Goal: Information Seeking & Learning: Learn about a topic

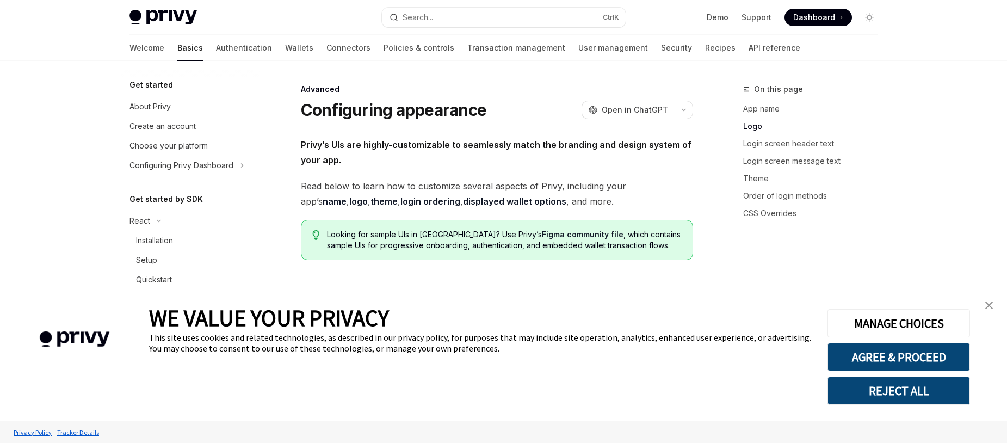
scroll to position [457, 0]
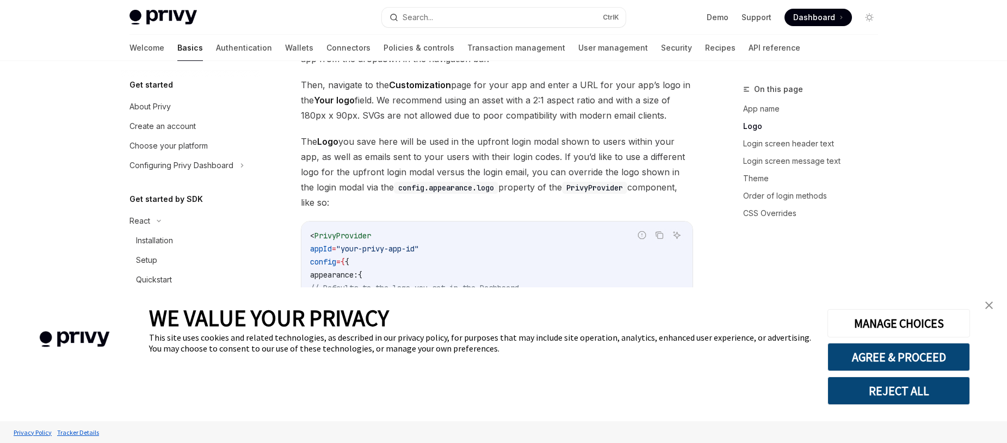
click at [993, 310] on link "close banner" at bounding box center [989, 305] width 22 height 22
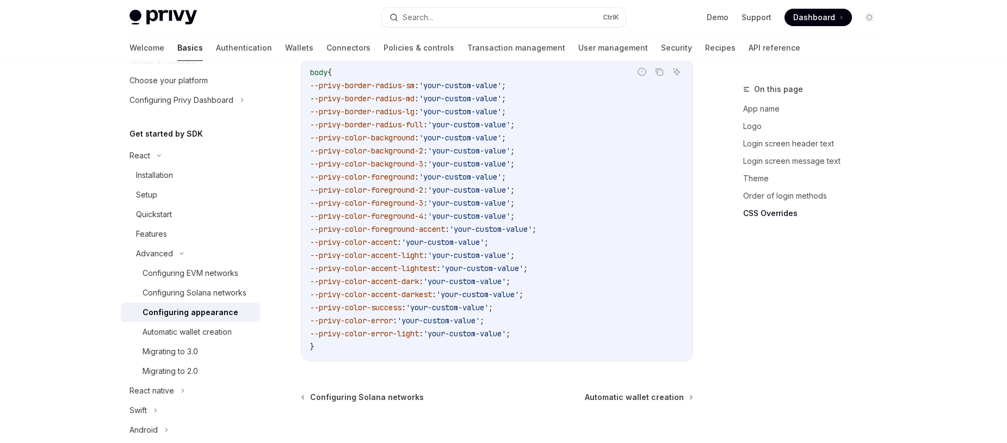
scroll to position [2818, 0]
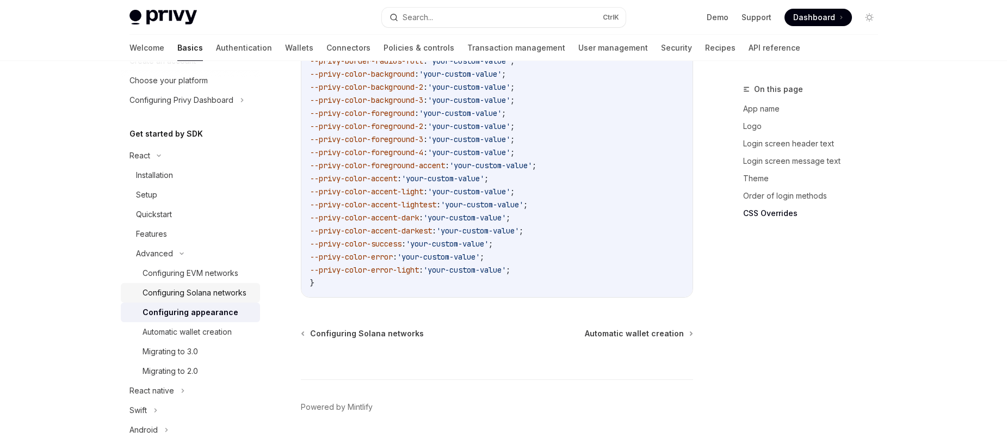
click at [216, 299] on div "Configuring Solana networks" at bounding box center [194, 292] width 104 height 13
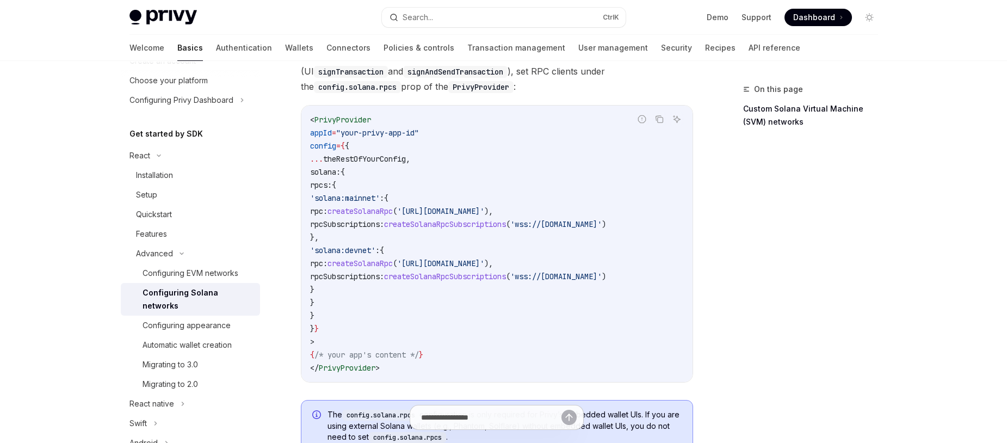
scroll to position [131, 0]
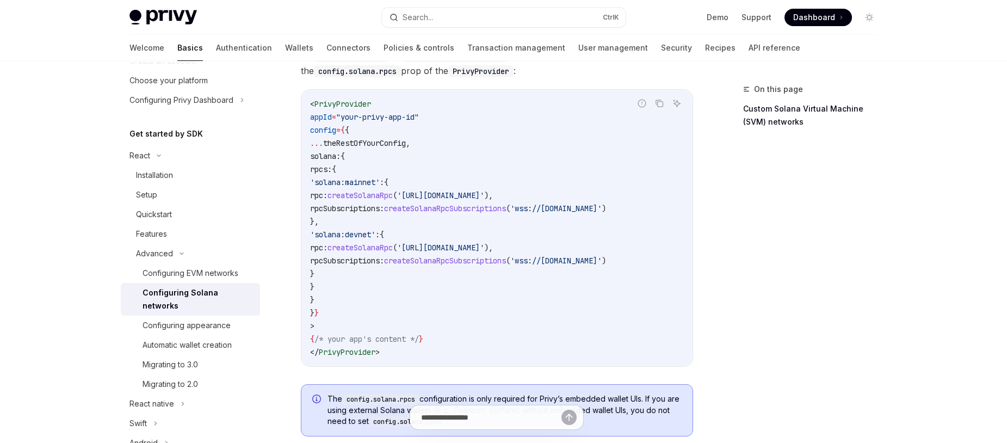
drag, startPoint x: 336, startPoint y: 171, endPoint x: 340, endPoint y: 195, distance: 24.3
click at [340, 195] on code "< PrivyProvider appId = "your-privy-app-id" config = { { ... theRestOfYourConfi…" at bounding box center [497, 227] width 374 height 261
click at [365, 203] on span "rpcSubscriptions:" at bounding box center [347, 208] width 74 height 10
drag, startPoint x: 333, startPoint y: 171, endPoint x: 352, endPoint y: 284, distance: 115.3
click at [352, 284] on code "< PrivyProvider appId = "your-privy-app-id" config = { { ... theRestOfYourConfi…" at bounding box center [497, 227] width 374 height 261
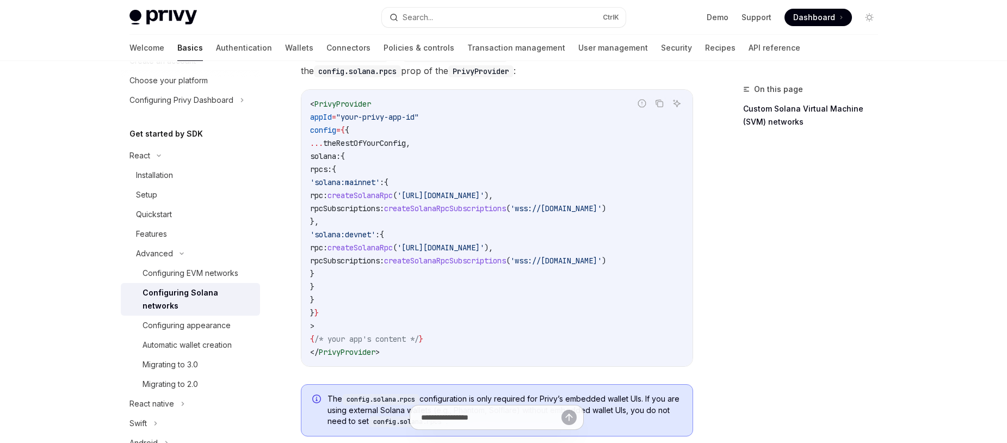
copy code "rpcs: { 'solana:mainnet' : { rpc: createSolanaRpc ( 'https://api.mainnet-beta.s…"
click at [407, 307] on code "< PrivyProvider appId = "your-privy-app-id" config = { { ... theRestOfYourConfi…" at bounding box center [497, 227] width 374 height 261
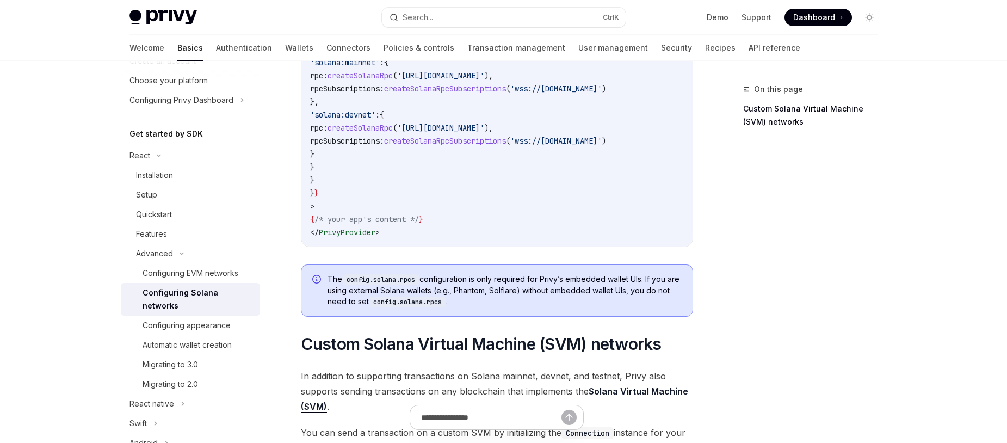
scroll to position [326, 0]
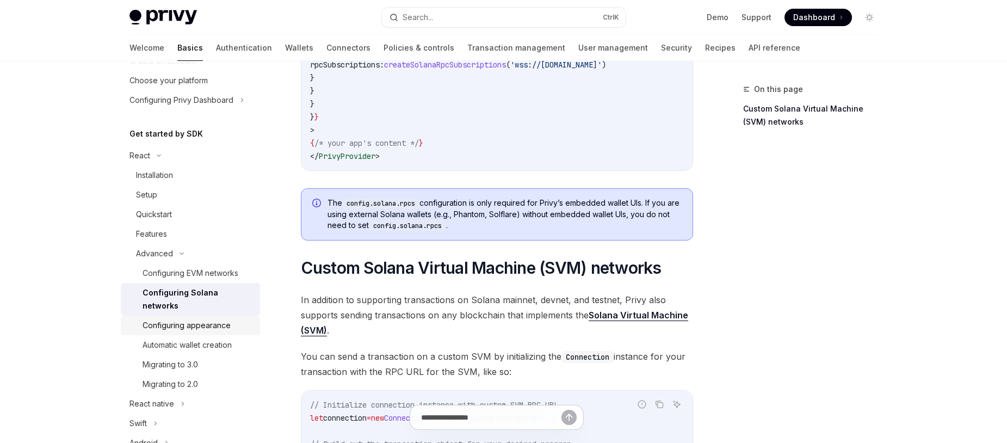
click at [214, 325] on div "Configuring appearance" at bounding box center [186, 325] width 88 height 13
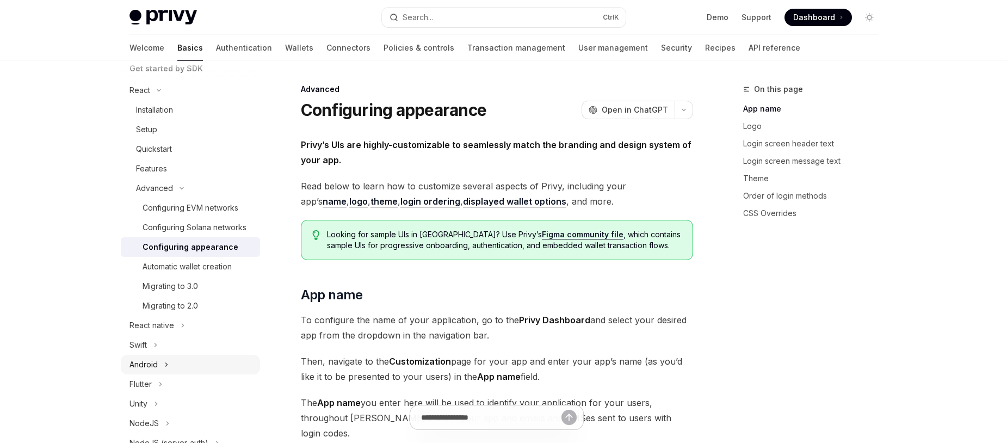
scroll to position [65, 0]
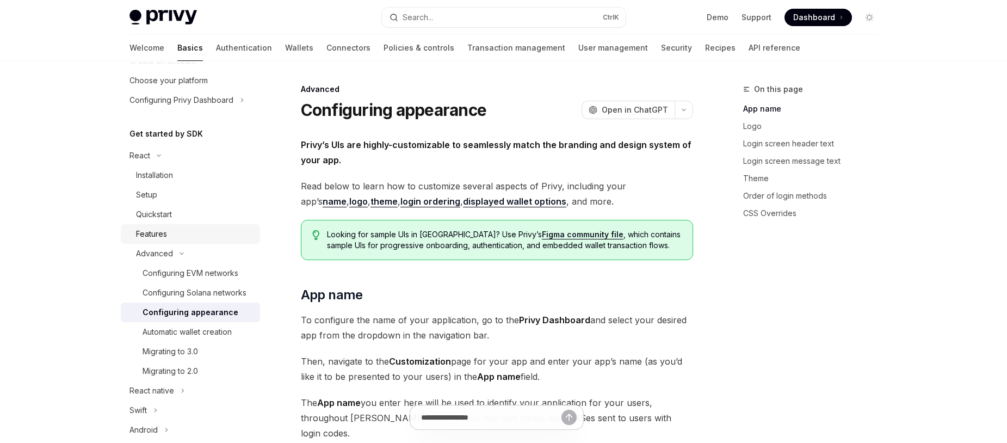
click at [167, 232] on div "Features" at bounding box center [194, 233] width 117 height 13
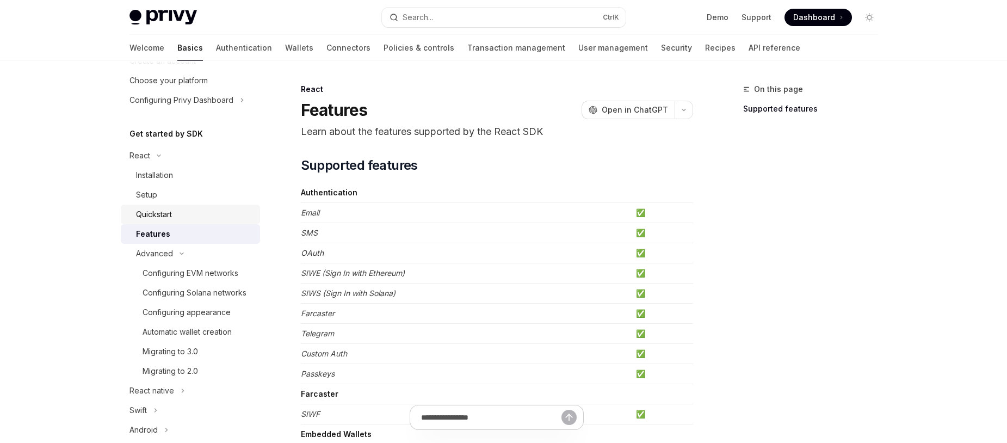
click at [183, 215] on div "Quickstart" at bounding box center [194, 214] width 117 height 13
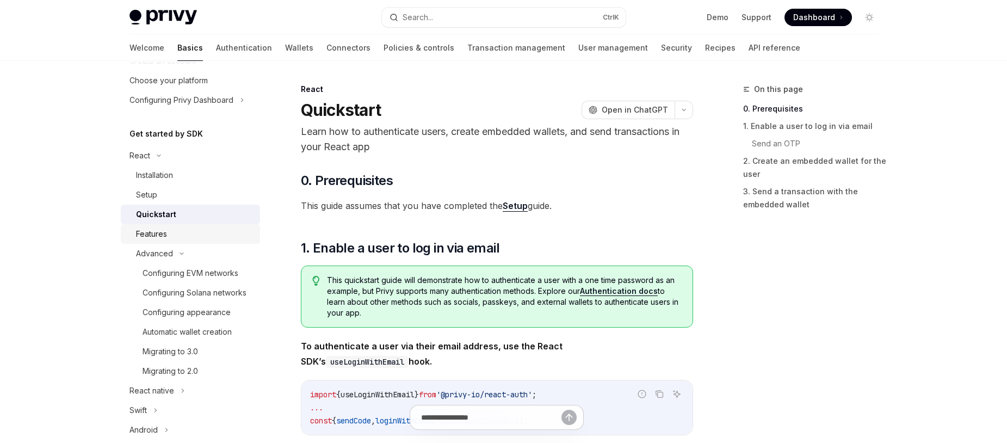
click at [191, 232] on div "Features" at bounding box center [194, 233] width 117 height 13
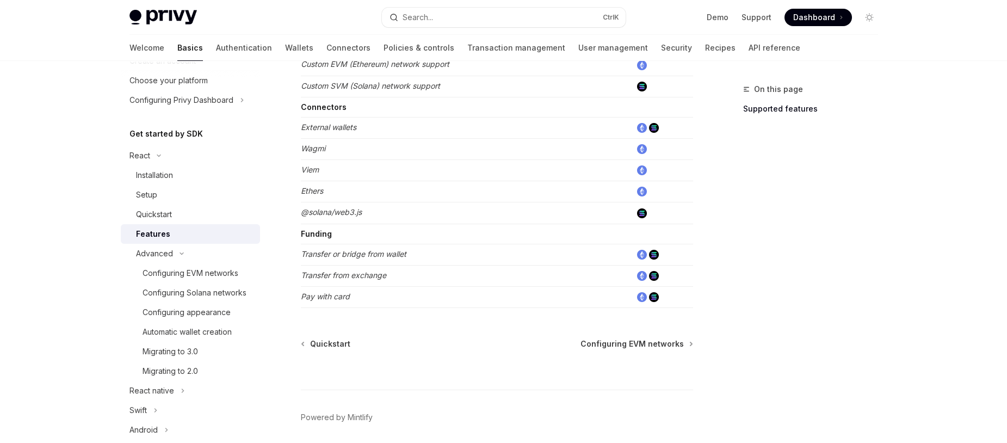
scroll to position [653, 0]
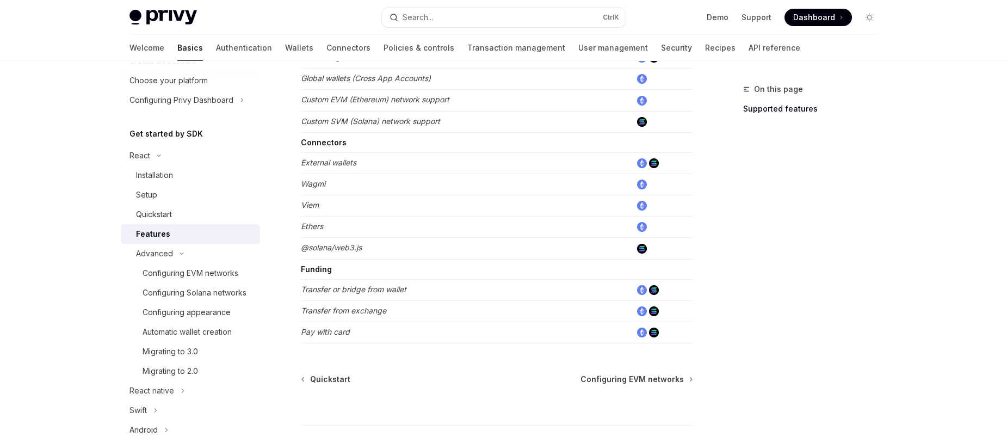
click at [353, 162] on em "External wallets" at bounding box center [328, 162] width 55 height 9
click at [246, 101] on div "Configuring Privy Dashboard" at bounding box center [190, 100] width 139 height 20
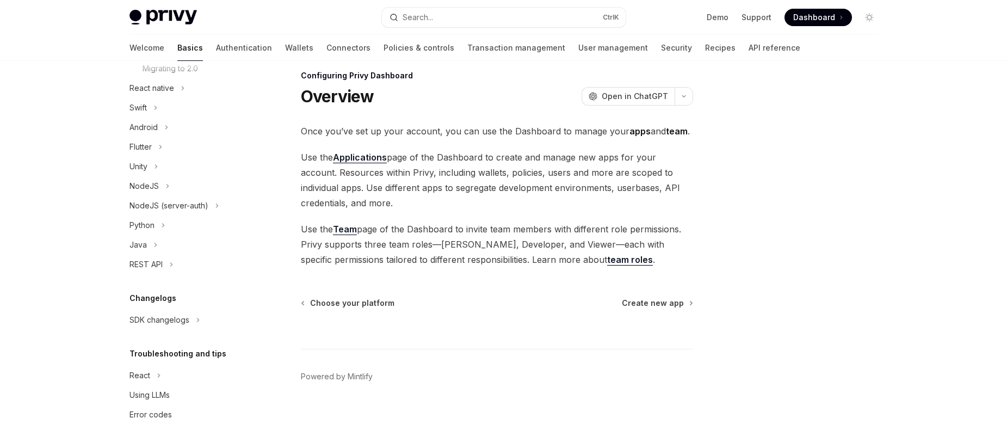
scroll to position [501, 0]
click at [174, 374] on div "React" at bounding box center [190, 372] width 139 height 20
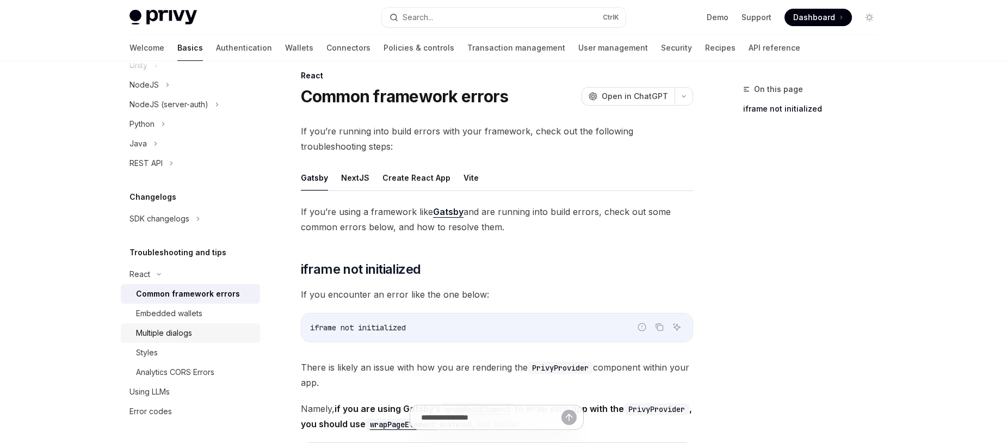
scroll to position [599, 0]
click at [214, 314] on div "Embedded wallets" at bounding box center [194, 313] width 117 height 13
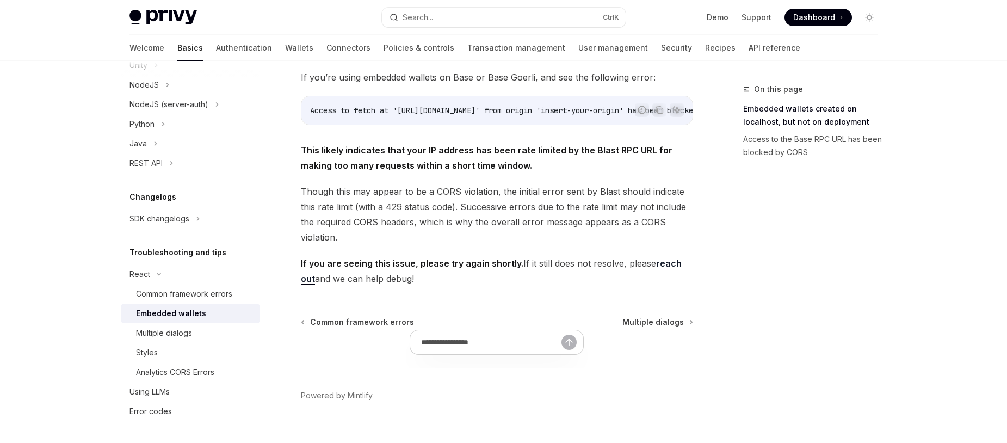
scroll to position [343, 0]
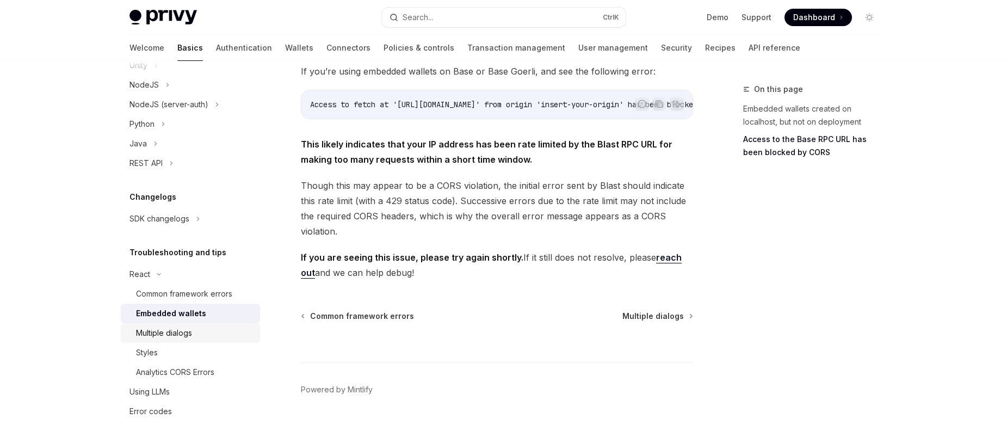
click at [193, 335] on div "Multiple dialogs" at bounding box center [194, 332] width 117 height 13
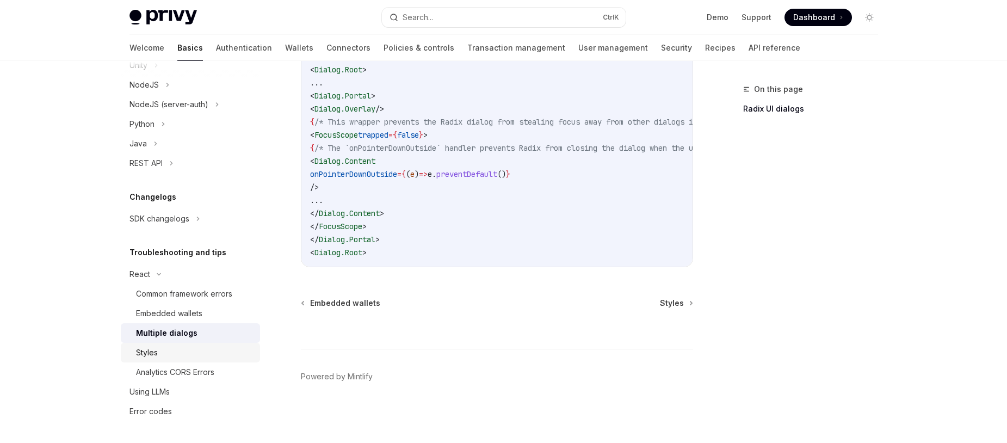
click at [180, 354] on div "Styles" at bounding box center [194, 352] width 117 height 13
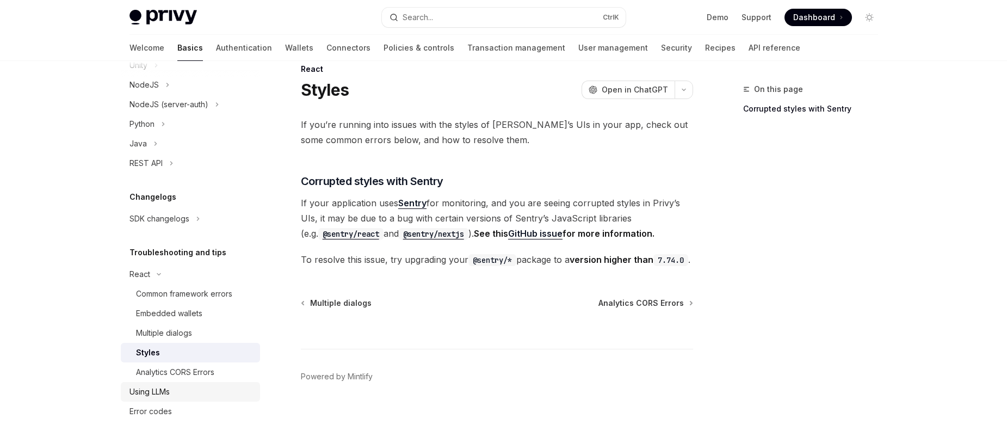
click at [188, 392] on div "Using LLMs" at bounding box center [191, 391] width 124 height 13
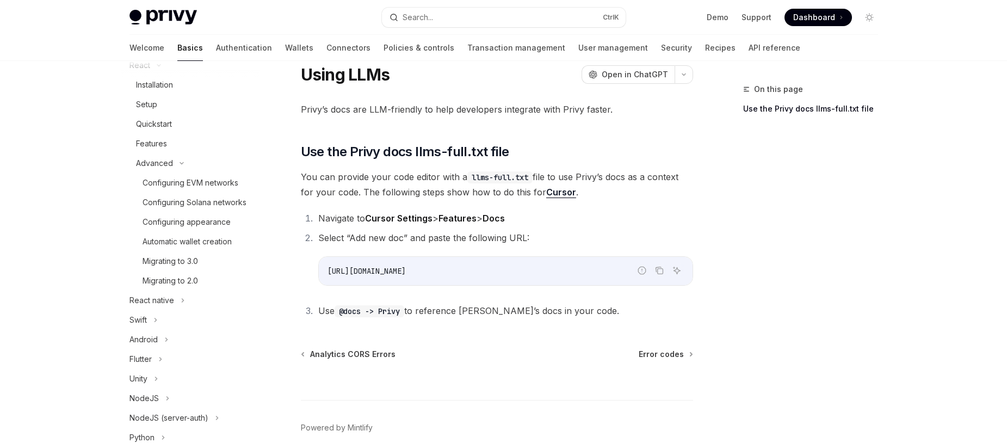
scroll to position [86, 0]
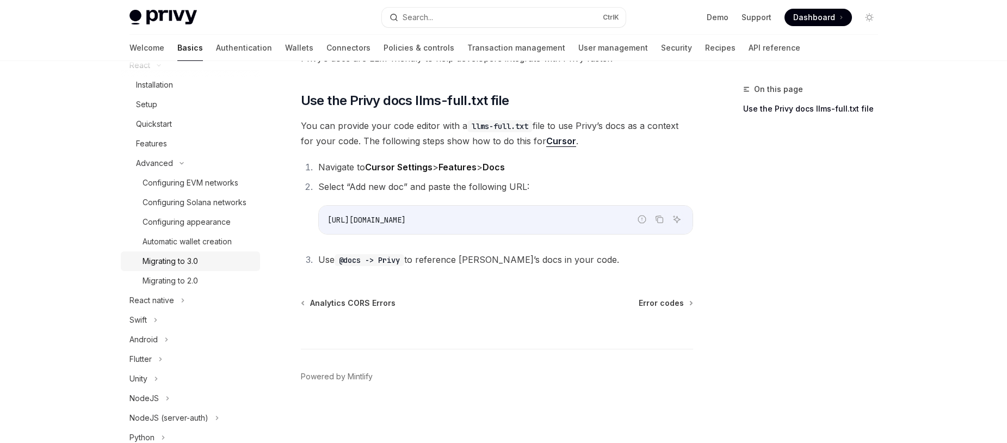
click at [234, 264] on link "Migrating to 3.0" at bounding box center [190, 261] width 139 height 20
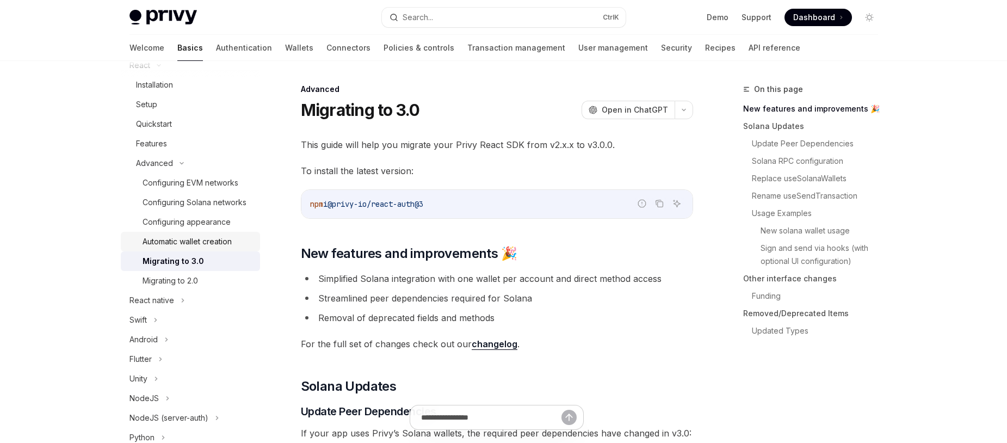
click at [232, 248] on div "Automatic wallet creation" at bounding box center [186, 241] width 89 height 13
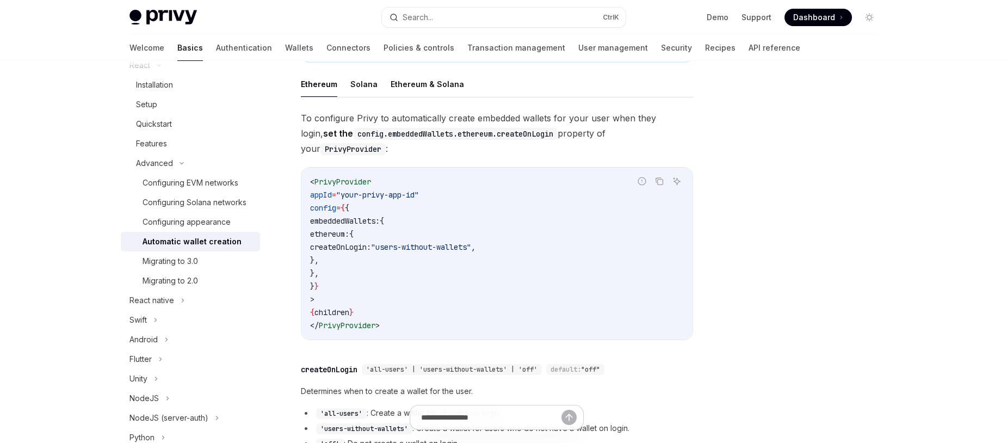
scroll to position [196, 0]
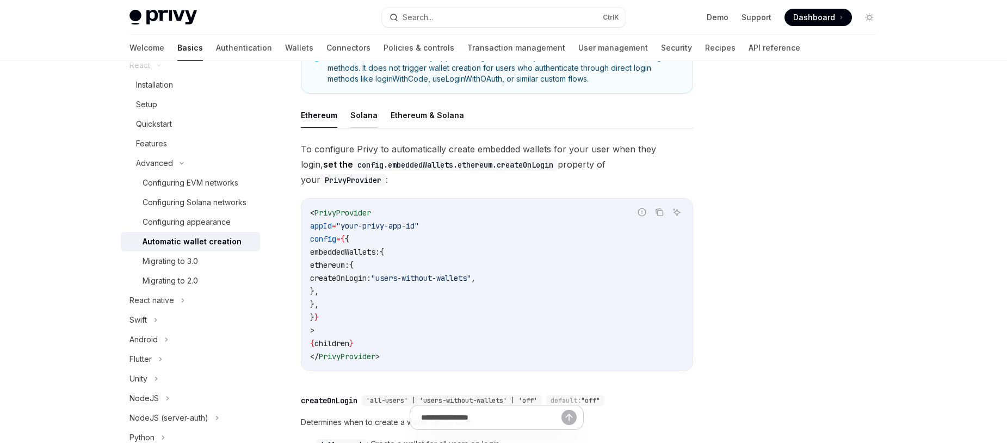
click at [363, 116] on button "Solana" at bounding box center [363, 115] width 27 height 26
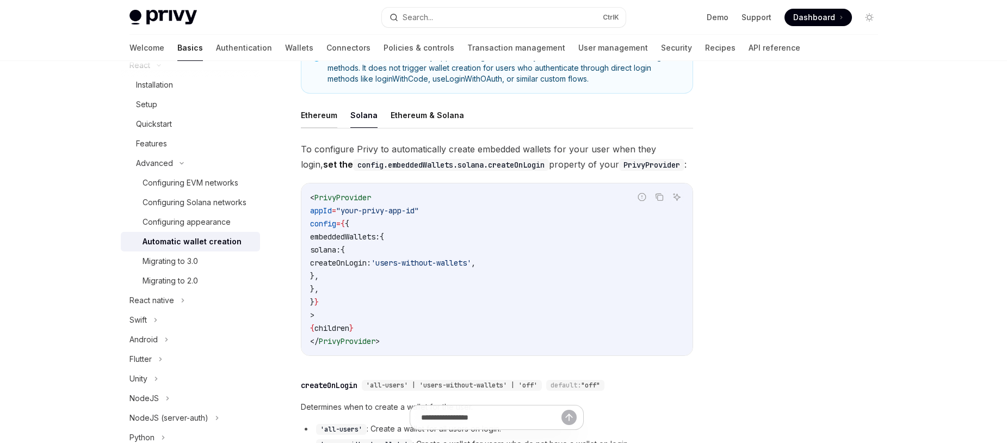
click at [330, 115] on button "Ethereum" at bounding box center [319, 115] width 36 height 26
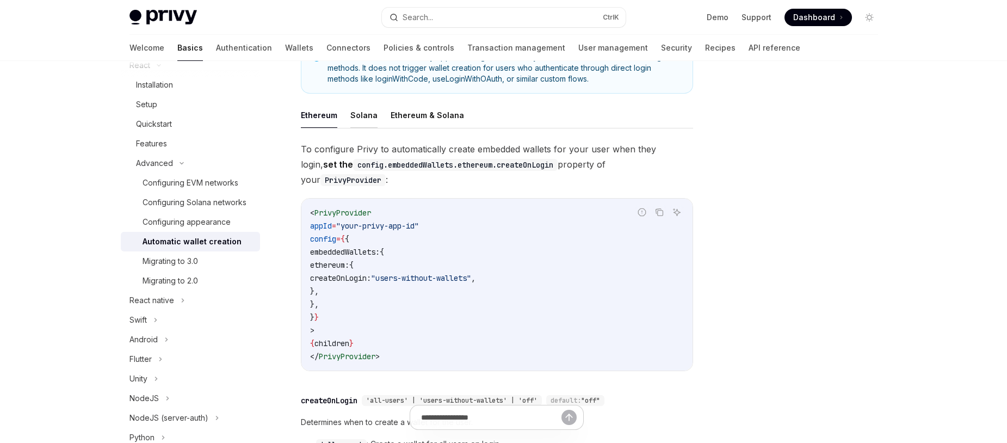
click at [365, 118] on button "Solana" at bounding box center [363, 115] width 27 height 26
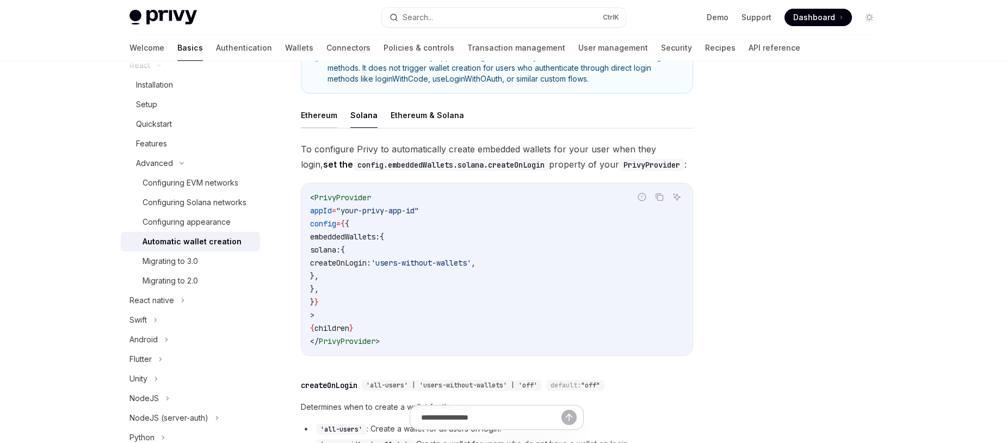
click at [329, 121] on button "Ethereum" at bounding box center [319, 115] width 36 height 26
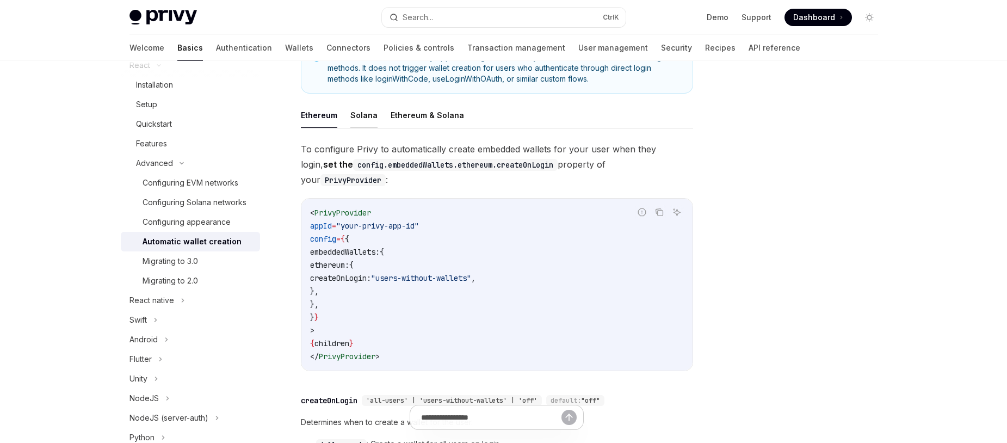
click at [366, 116] on button "Solana" at bounding box center [363, 115] width 27 height 26
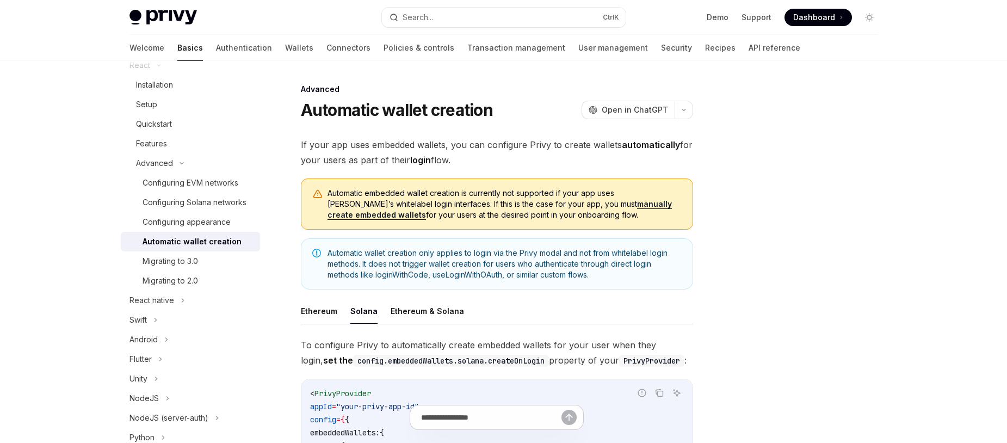
click at [557, 208] on link "manually create embedded wallets" at bounding box center [499, 209] width 344 height 21
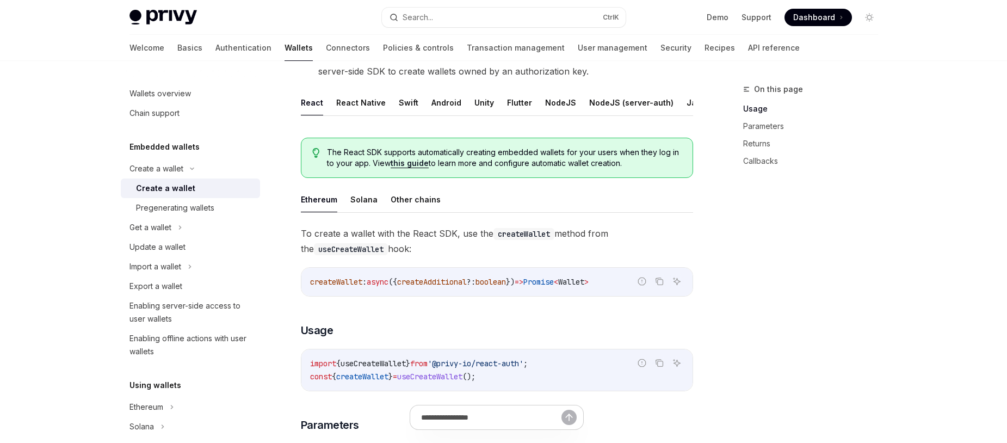
scroll to position [196, 0]
click at [352, 212] on button "Solana" at bounding box center [363, 199] width 27 height 26
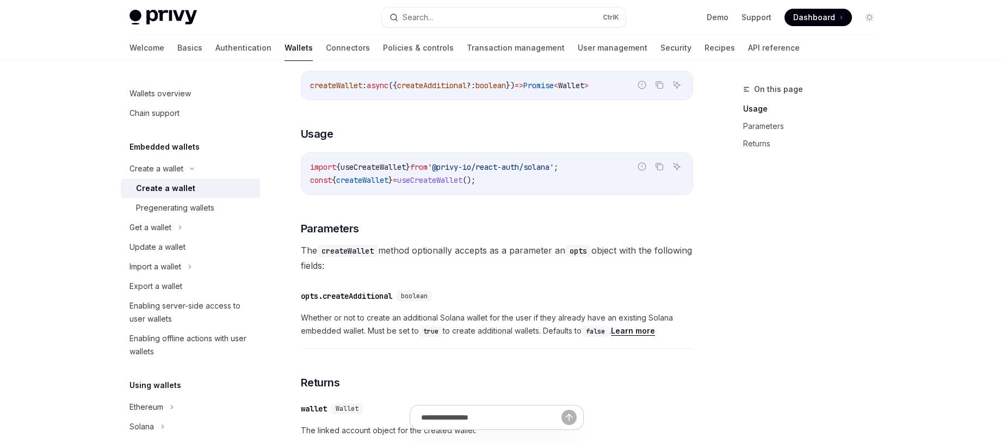
scroll to position [586, 0]
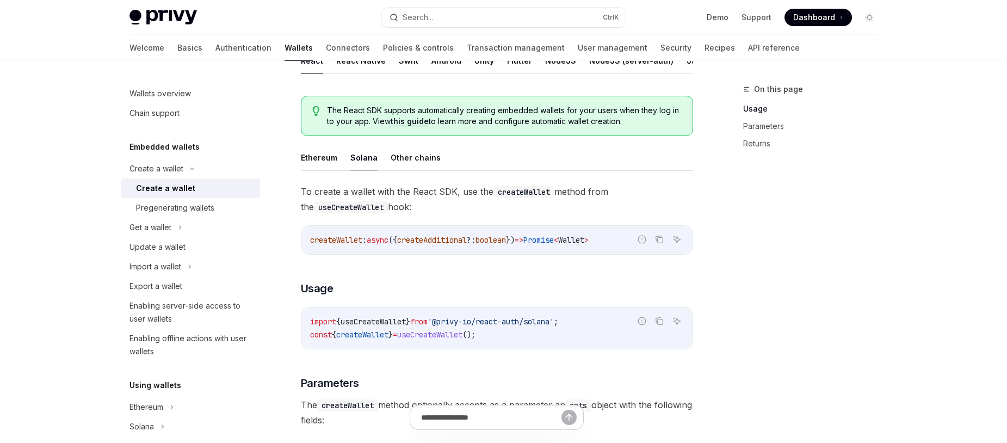
scroll to position [196, 0]
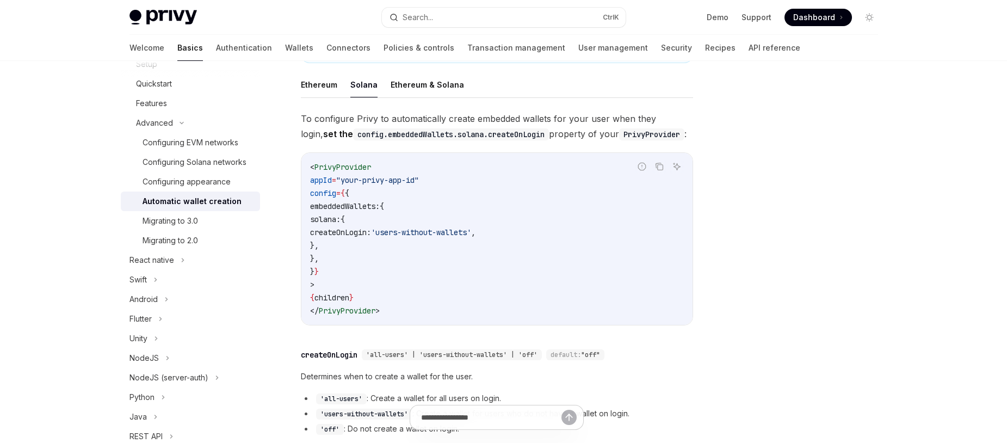
scroll to position [413, 0]
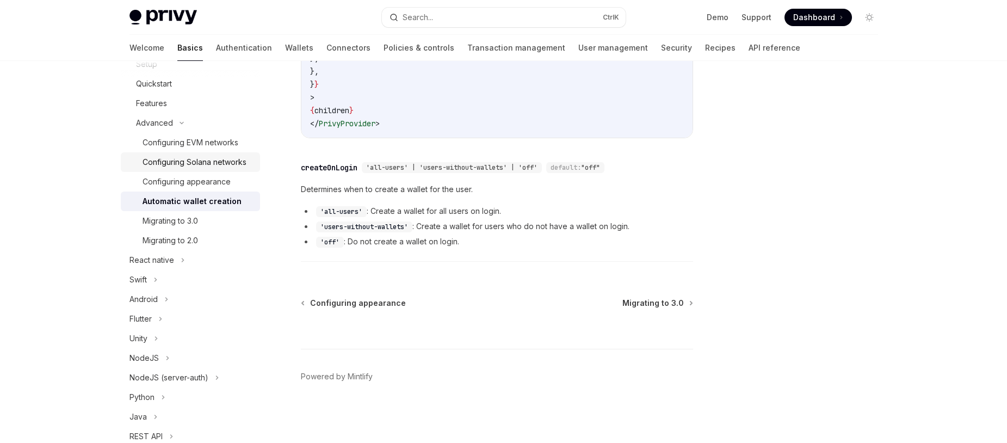
click at [196, 165] on div "Configuring Solana networks" at bounding box center [194, 162] width 104 height 13
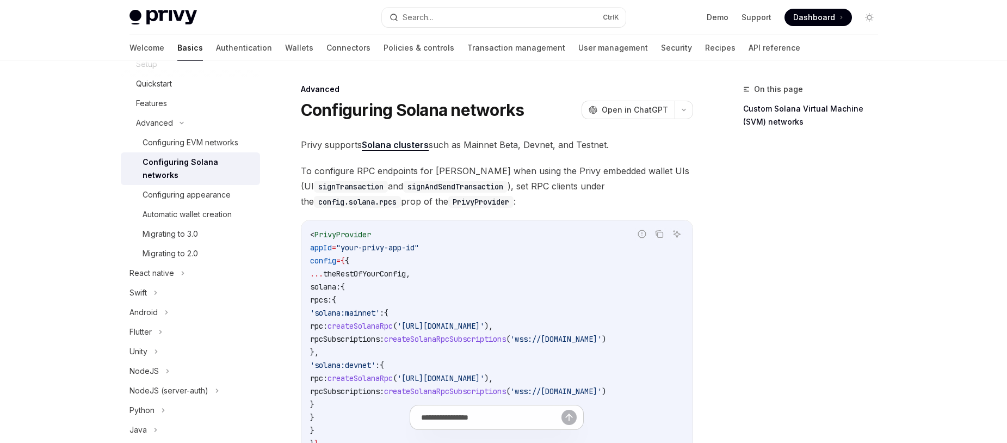
type textarea "*"
click at [372, 271] on span "theRestOfYourConfig" at bounding box center [364, 274] width 83 height 10
click at [719, 22] on link "Demo" at bounding box center [717, 17] width 22 height 11
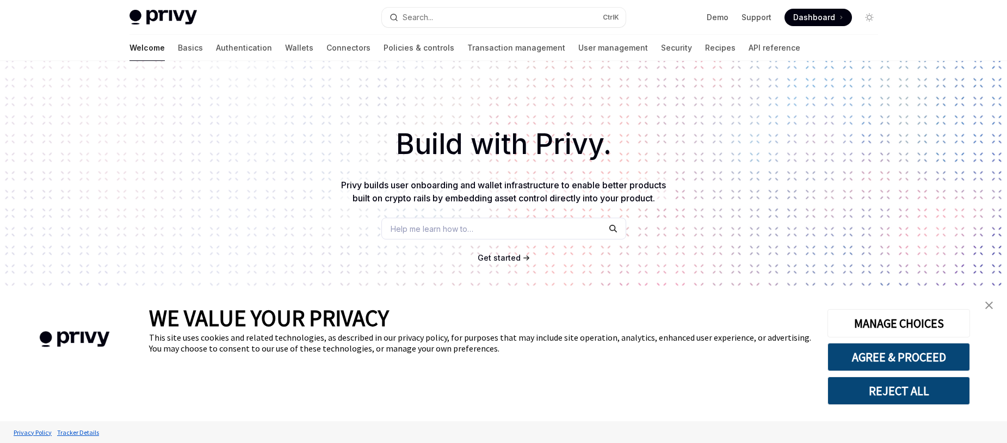
type textarea "*"
click at [806, 15] on span "Dashboard" at bounding box center [814, 17] width 42 height 11
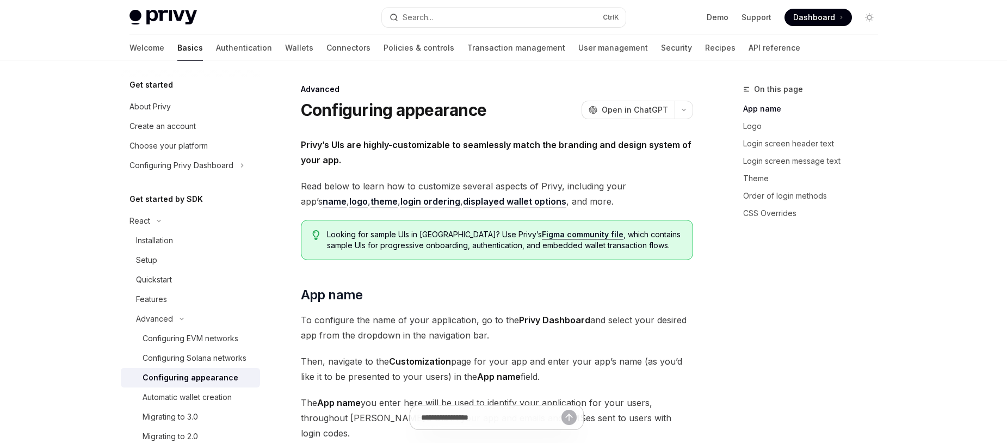
type textarea "*"
